Goal: Book appointment/travel/reservation

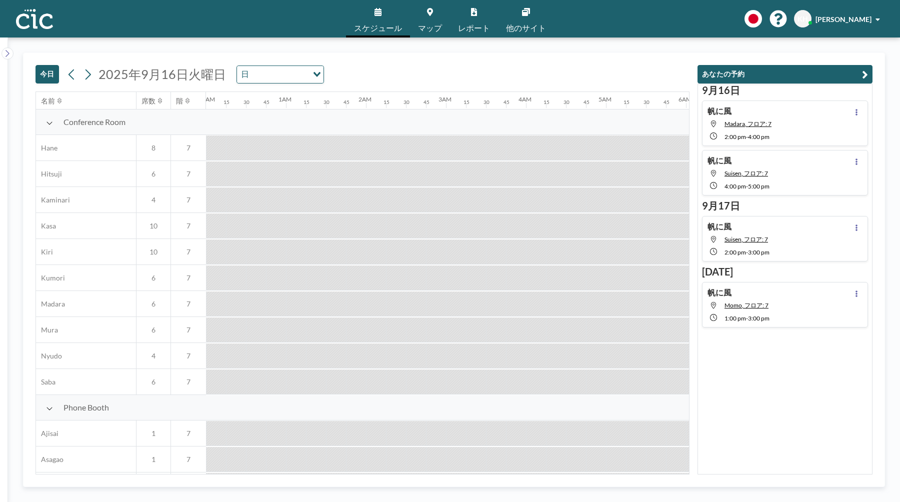
click at [54, 81] on button "今日" at bounding box center [48, 74] width 24 height 19
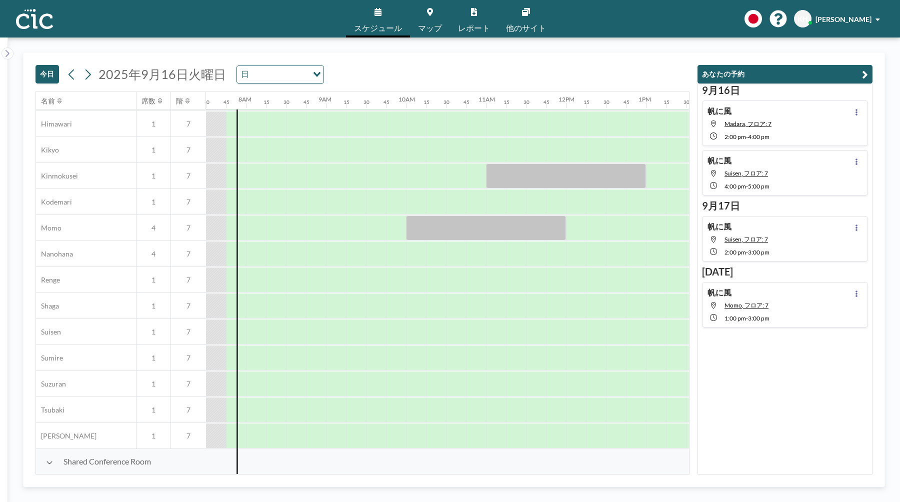
scroll to position [571, 600]
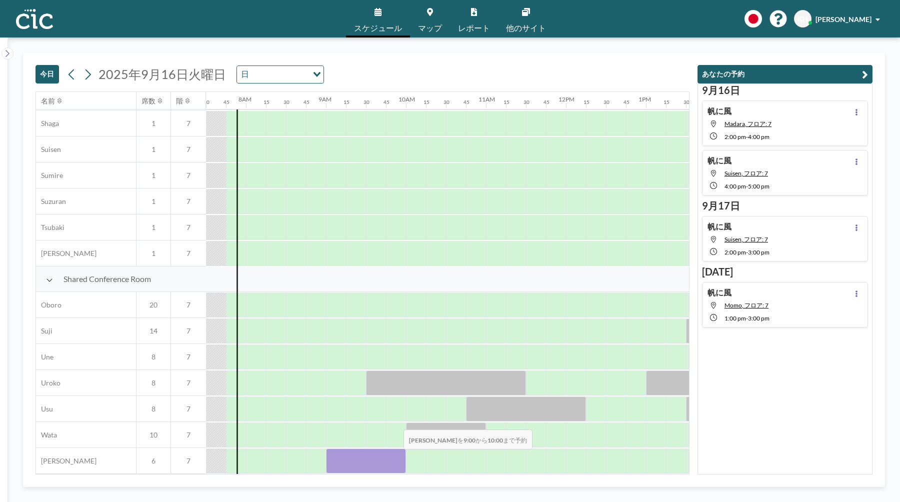
drag, startPoint x: 337, startPoint y: 458, endPoint x: 396, endPoint y: 458, distance: 58.5
click at [396, 458] on div at bounding box center [366, 461] width 80 height 25
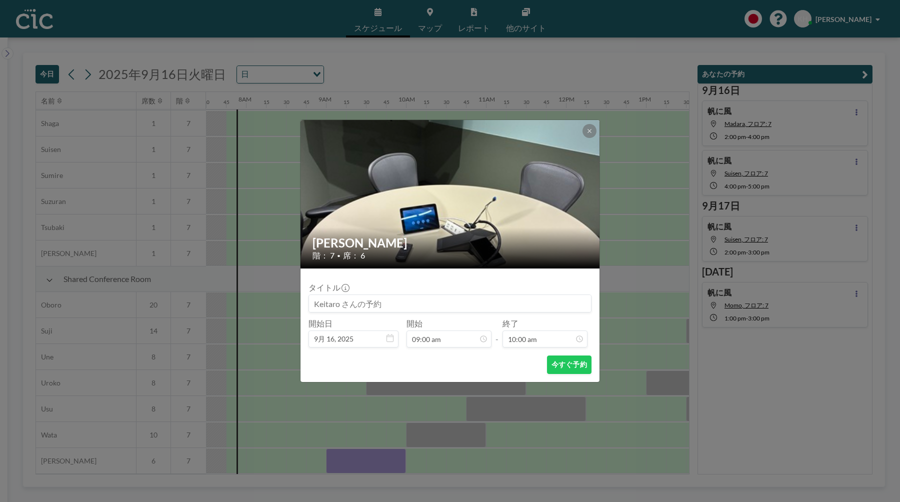
scroll to position [71, 0]
click at [437, 306] on input at bounding box center [450, 303] width 282 height 17
type input "帆に風"
click at [574, 368] on button "今すぐ予約" at bounding box center [569, 365] width 45 height 19
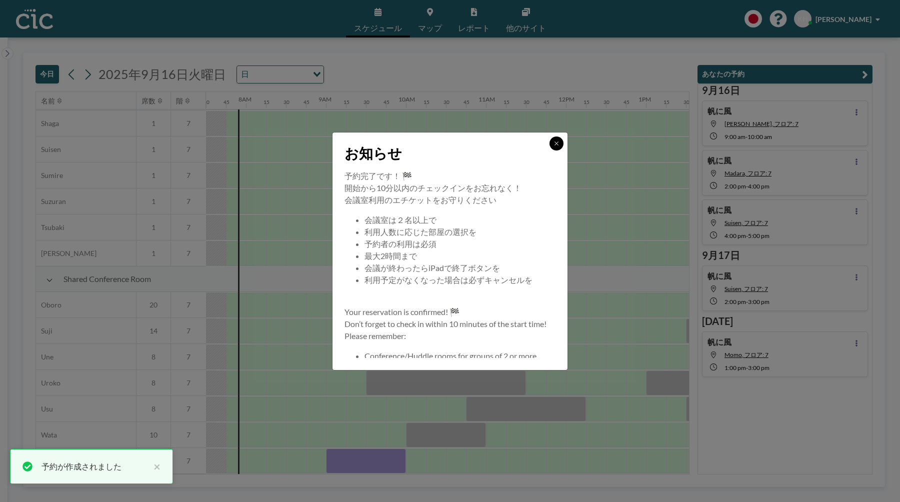
click at [559, 145] on icon at bounding box center [557, 144] width 6 height 6
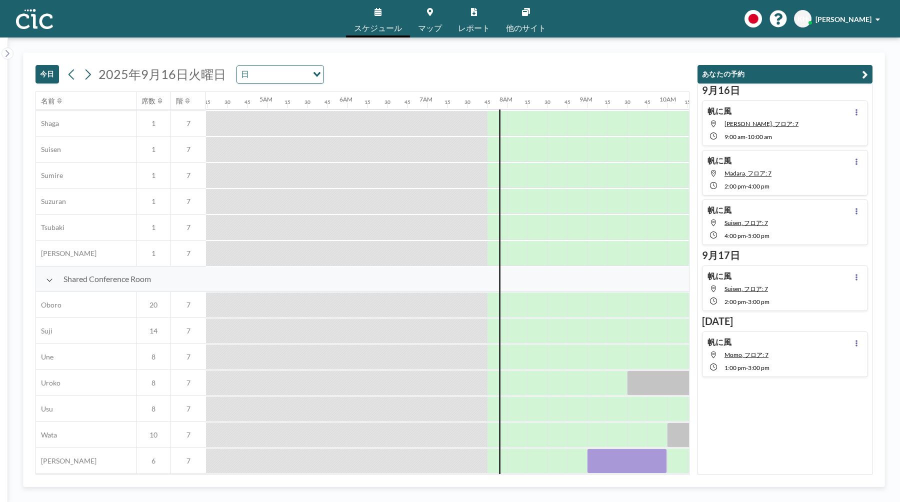
scroll to position [571, 982]
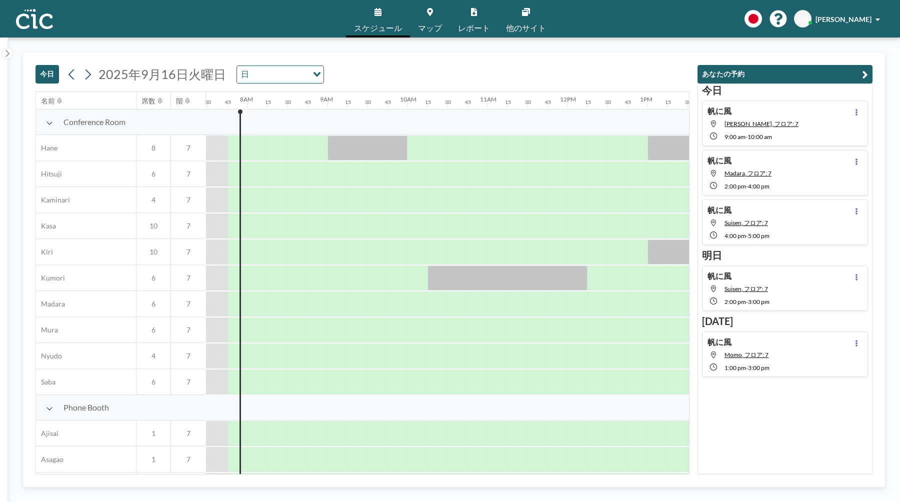
scroll to position [0, 600]
